Goal: Information Seeking & Learning: Learn about a topic

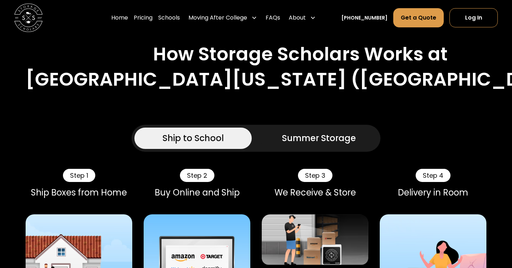
scroll to position [360, 0]
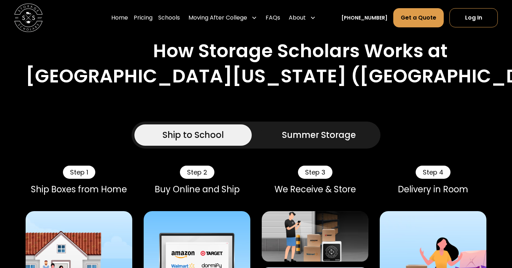
click at [330, 128] on link "Summer Storage" at bounding box center [318, 134] width 117 height 21
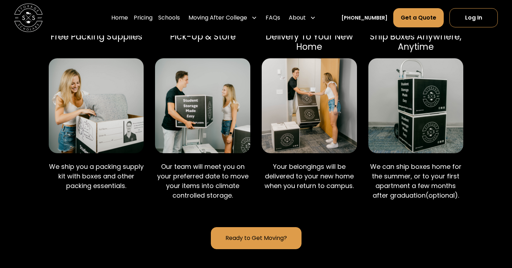
scroll to position [521, 0]
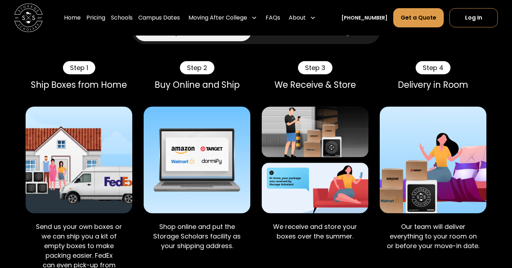
scroll to position [310, 0]
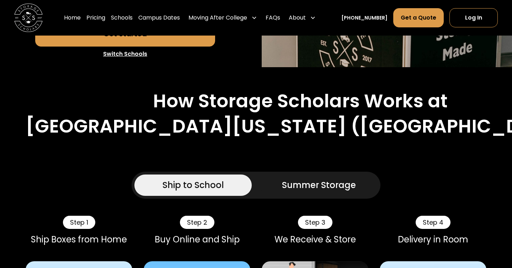
click at [301, 188] on div "Summer Storage" at bounding box center [319, 185] width 74 height 13
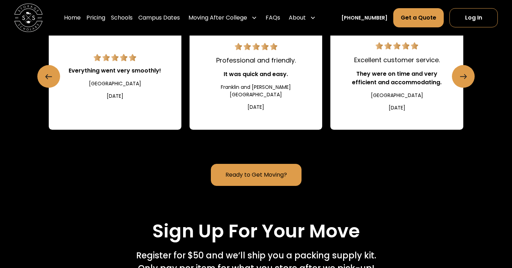
scroll to position [1143, 0]
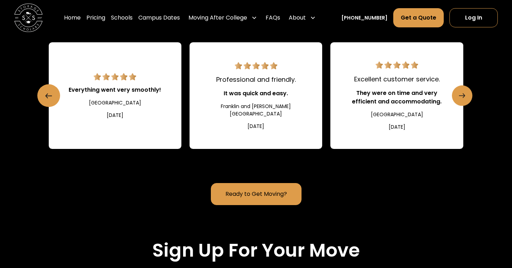
click at [470, 97] on link "Next slide" at bounding box center [462, 95] width 21 height 21
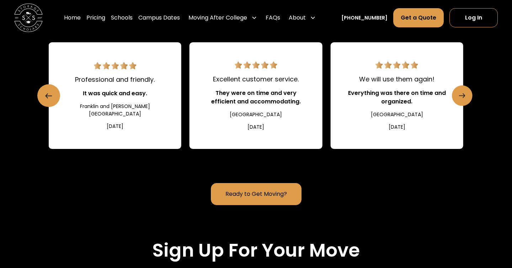
click at [467, 97] on link "Next slide" at bounding box center [462, 95] width 21 height 21
click at [459, 91] on icon "Next slide" at bounding box center [462, 95] width 6 height 11
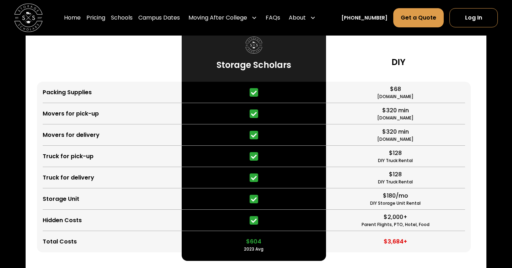
scroll to position [1703, 0]
